Goal: Book appointment/travel/reservation

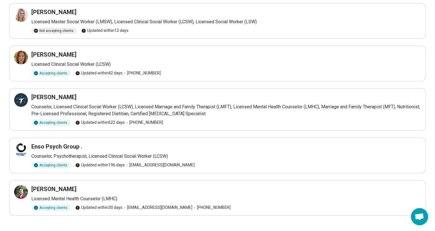
scroll to position [45, 0]
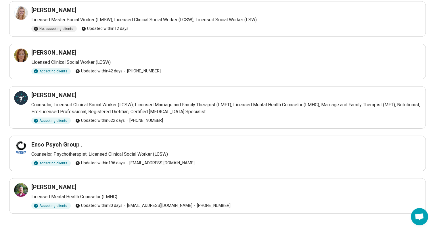
click at [357, 60] on p "Licensed Clinical Social Worker (LCSW)" at bounding box center [226, 62] width 390 height 7
click at [43, 53] on h3 "Mary Langrick" at bounding box center [53, 53] width 45 height 8
click at [42, 54] on h3 "Mary Langrick" at bounding box center [53, 53] width 45 height 8
click at [44, 54] on h3 "Mary Langrick" at bounding box center [53, 53] width 45 height 8
click at [26, 57] on div at bounding box center [21, 56] width 14 height 14
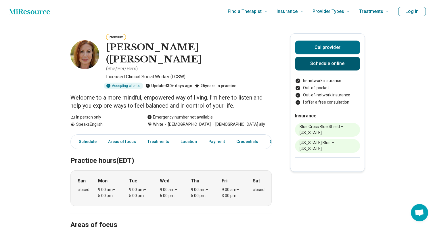
click at [348, 64] on link "Schedule online" at bounding box center [327, 64] width 65 height 14
